Goal: Information Seeking & Learning: Learn about a topic

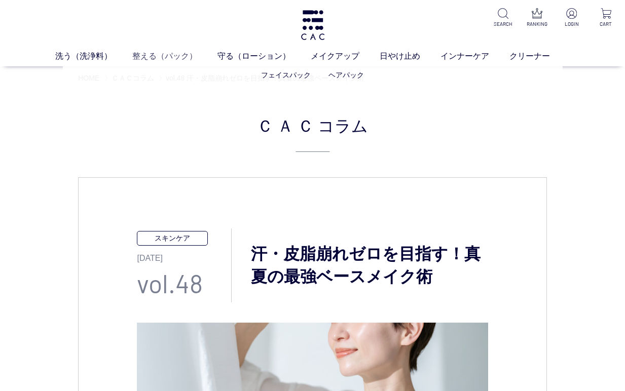
click at [164, 52] on link "整える（パック）" at bounding box center [174, 56] width 85 height 12
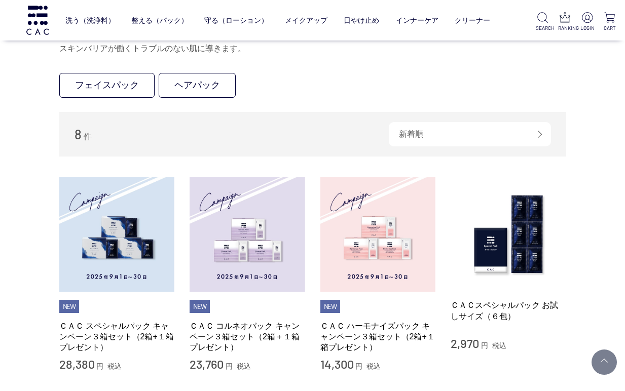
scroll to position [89, 0]
click at [111, 79] on link "フェイスパック" at bounding box center [106, 86] width 95 height 25
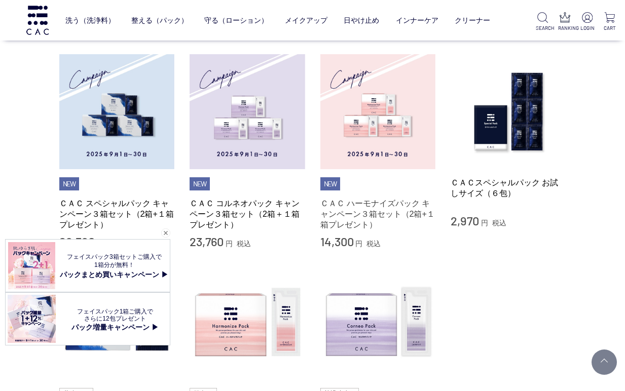
scroll to position [81, 0]
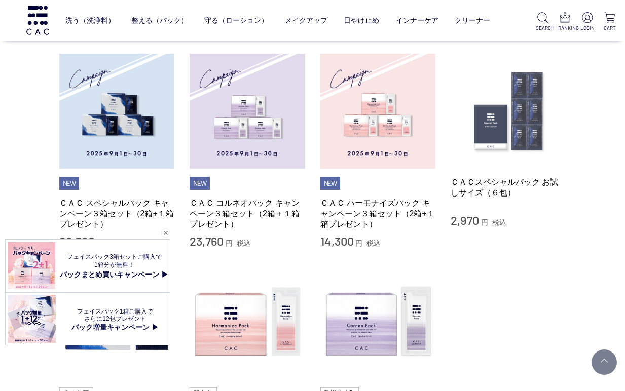
click at [513, 119] on img at bounding box center [509, 112] width 116 height 116
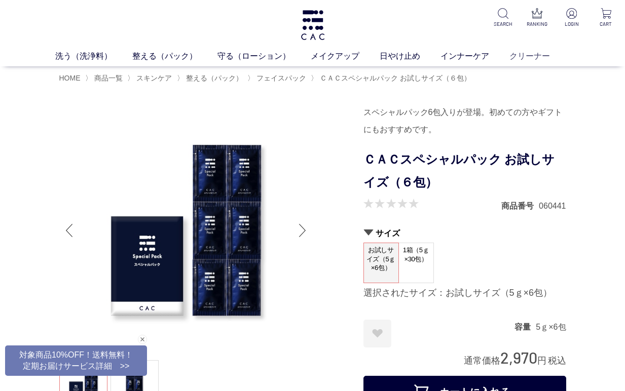
click at [542, 54] on link "クリーナー" at bounding box center [540, 56] width 61 height 12
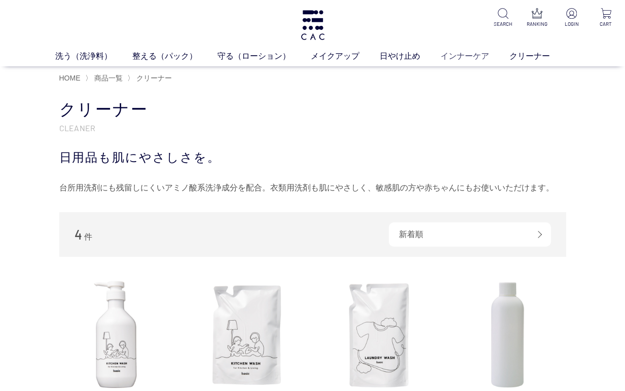
click at [463, 59] on link "インナーケア" at bounding box center [475, 56] width 69 height 12
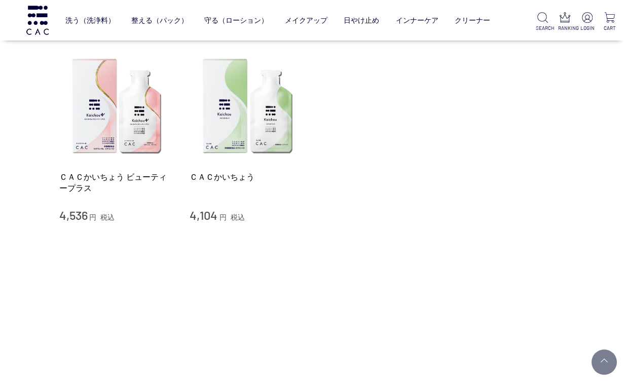
scroll to position [161, 0]
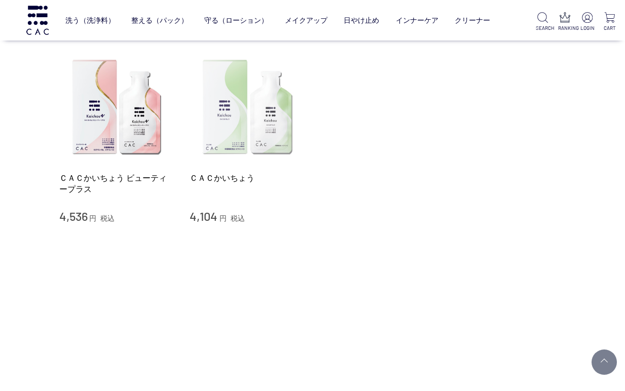
click at [272, 132] on img at bounding box center [248, 108] width 116 height 116
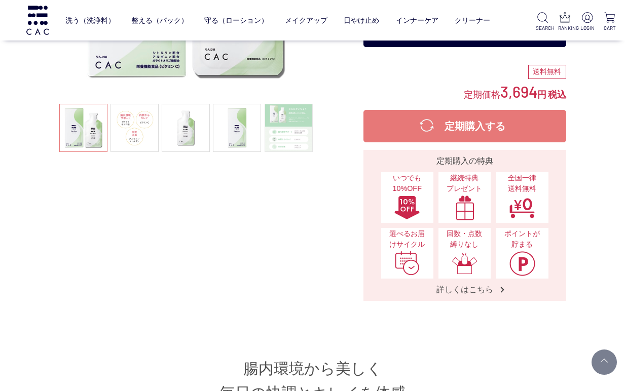
scroll to position [191, 0]
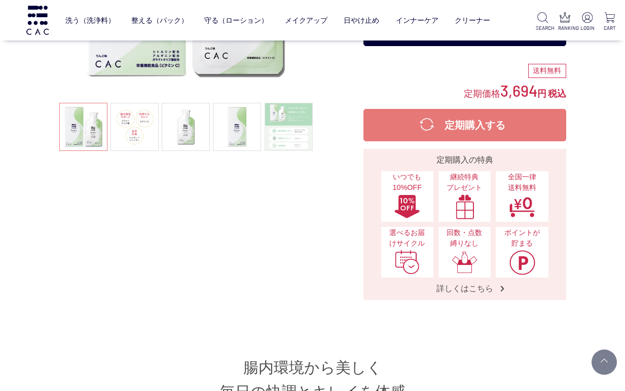
click at [301, 140] on link at bounding box center [289, 127] width 48 height 48
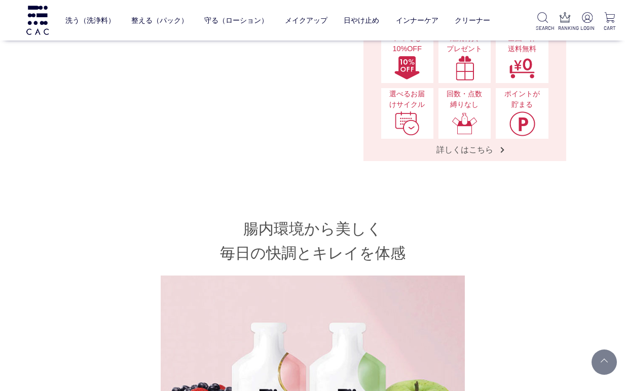
scroll to position [333, 0]
